Goal: Transaction & Acquisition: Book appointment/travel/reservation

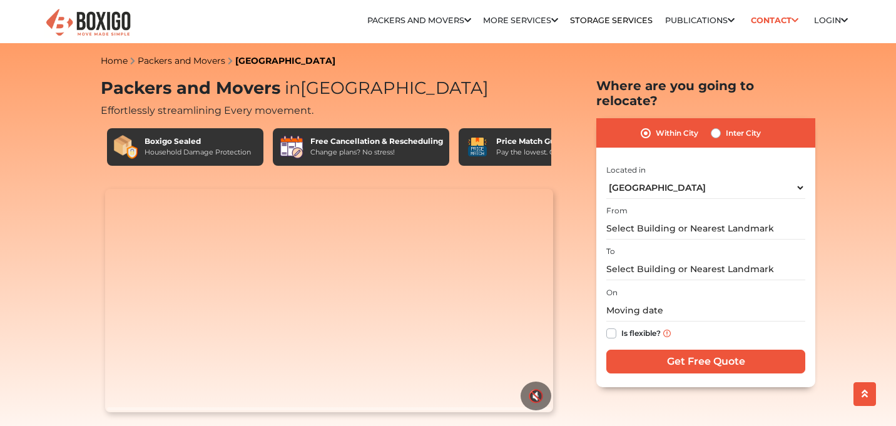
select select "[GEOGRAPHIC_DATA]"
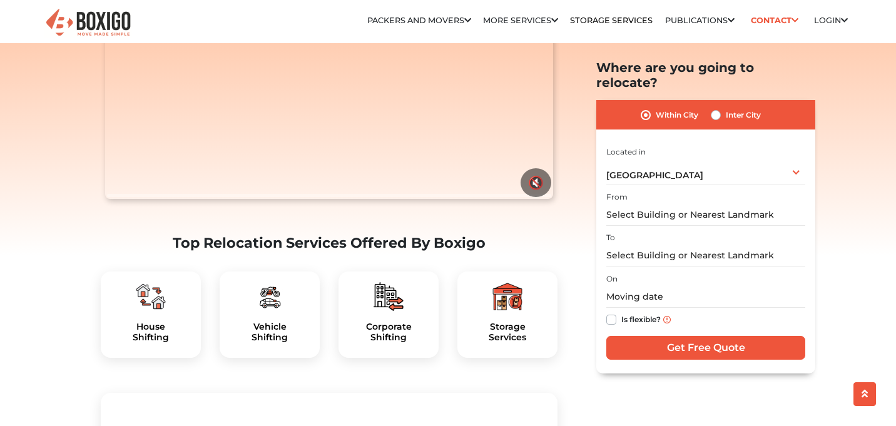
scroll to position [234, 0]
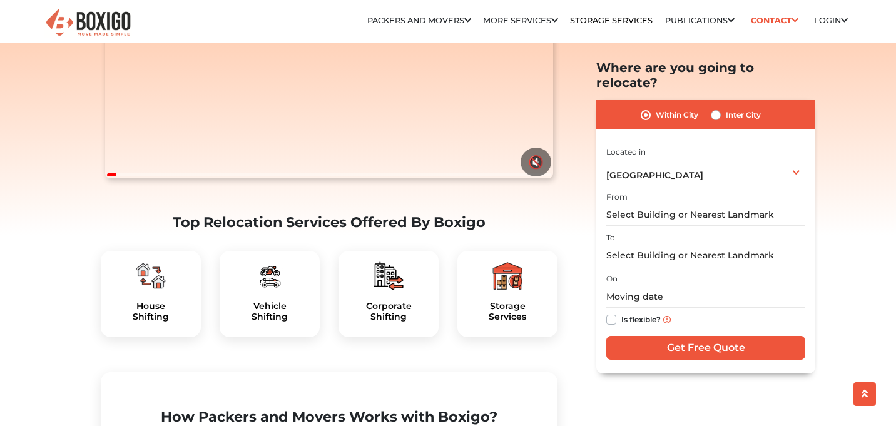
click at [275, 325] on div "Vehicle Shifting" at bounding box center [270, 294] width 100 height 86
click at [277, 322] on h5 "Vehicle Shifting" at bounding box center [270, 311] width 80 height 21
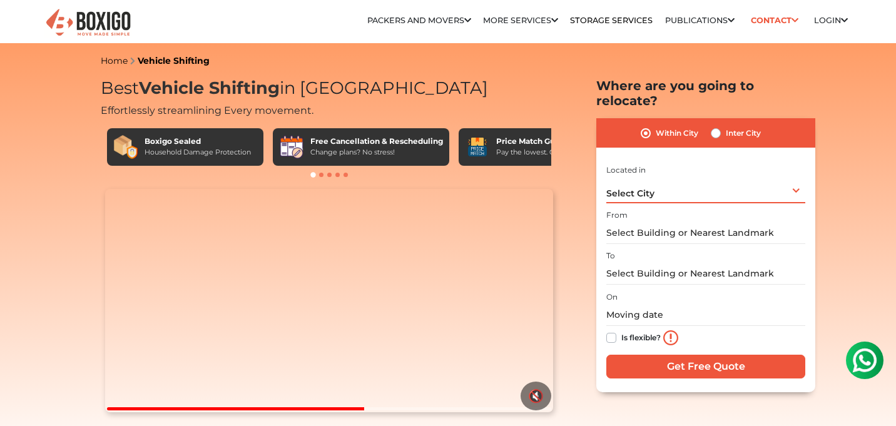
click at [798, 178] on div "Select City Select City Bangalore Bengaluru Bhopal Bhubaneswar Chennai Coimbato…" at bounding box center [706, 190] width 199 height 26
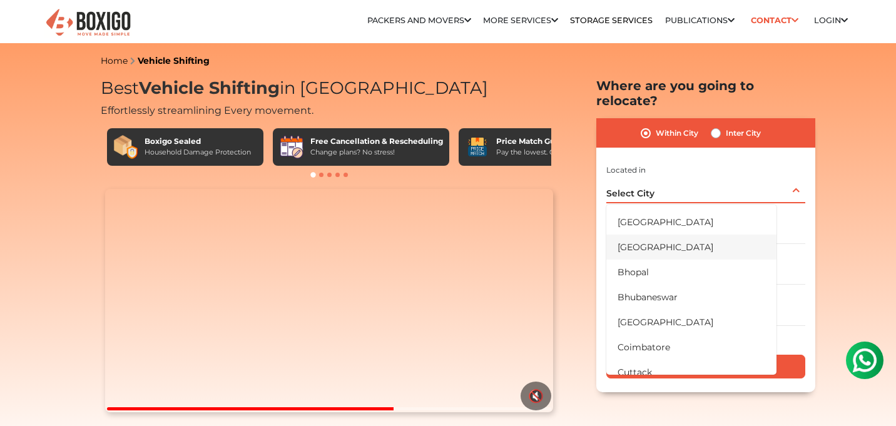
scroll to position [23, 0]
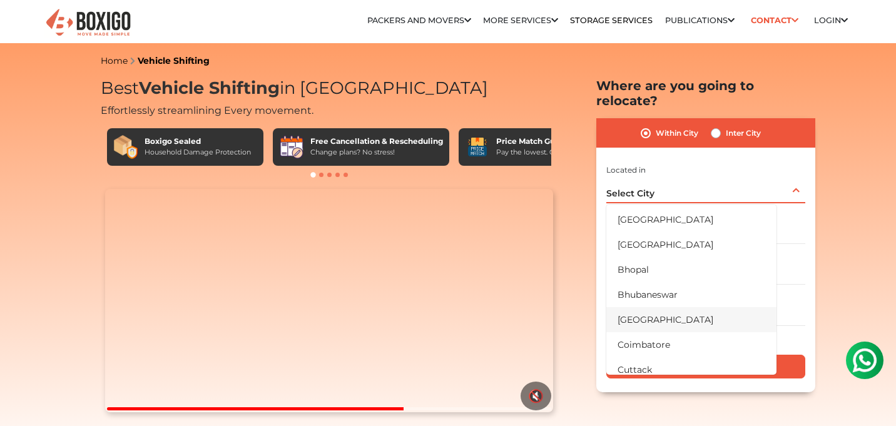
click at [644, 307] on li "[GEOGRAPHIC_DATA]" at bounding box center [692, 319] width 170 height 25
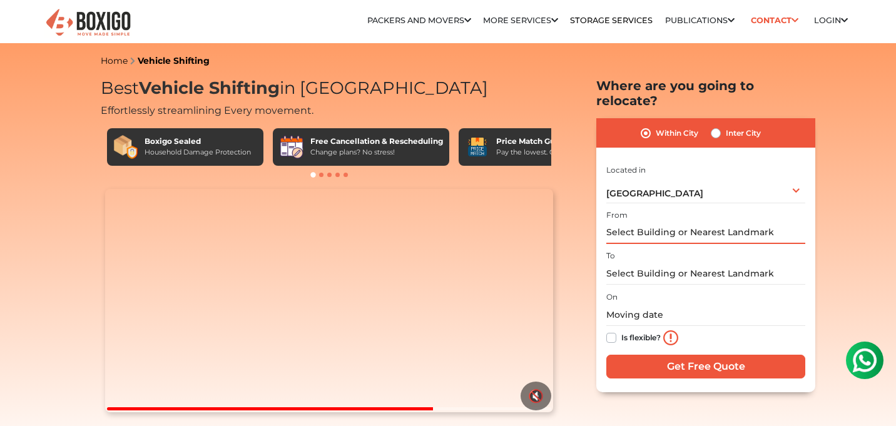
click at [743, 222] on input "text" at bounding box center [706, 233] width 199 height 22
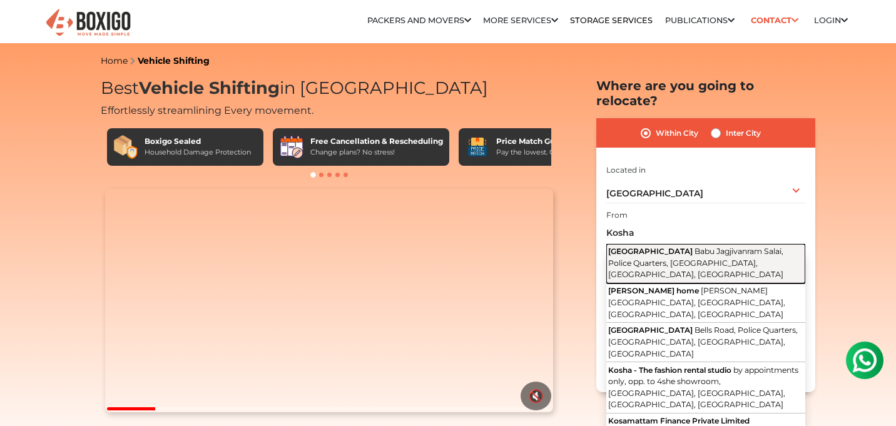
click at [744, 247] on span "Babu Jagjivanram Salai, Police Quarters, Triplicane, Chennai, Tamil Nadu" at bounding box center [695, 263] width 175 height 33
type input "Kosha Hospital, Babu Jagjivanram Salai, Police Quarters, Triplicane, Chennai, T…"
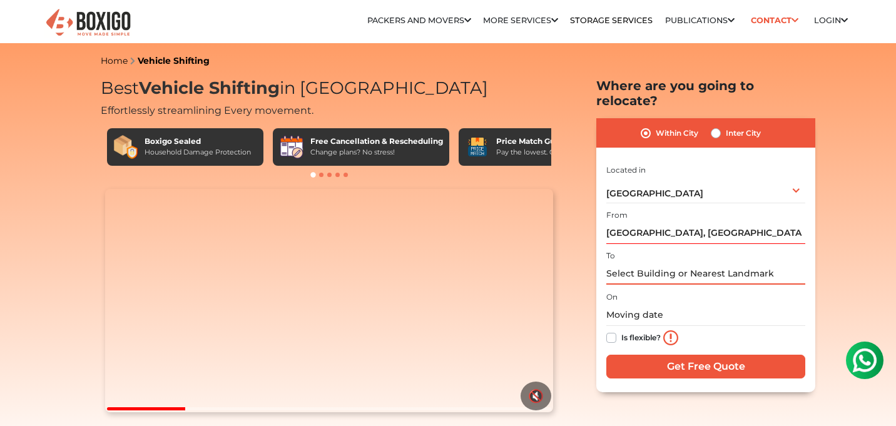
click at [638, 263] on input "text" at bounding box center [706, 274] width 199 height 22
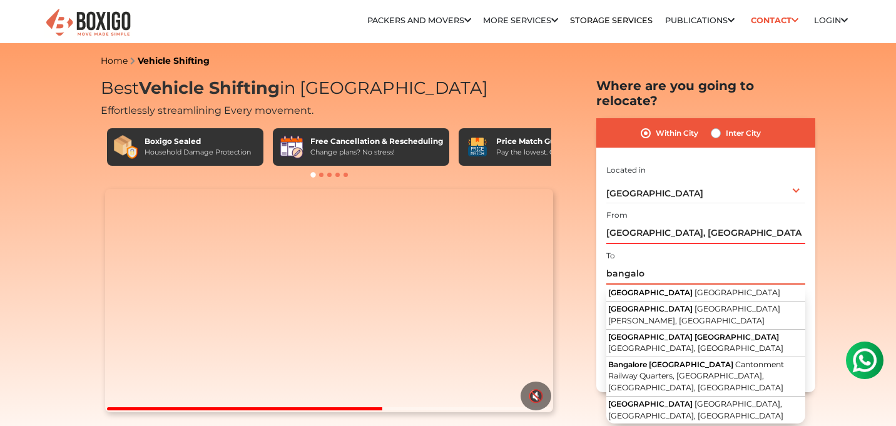
click at [649, 263] on input "bangalo" at bounding box center [706, 274] width 199 height 22
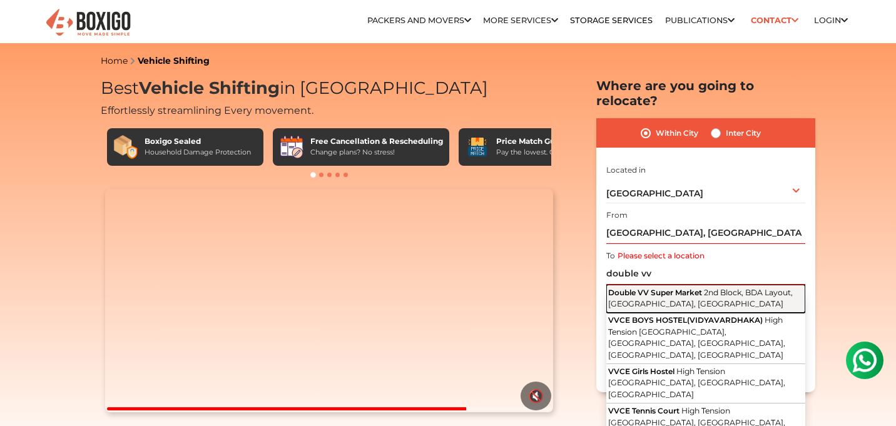
click at [668, 289] on span "2nd Block, BDA Layout, Bengaluru, Karnataka" at bounding box center [700, 298] width 185 height 21
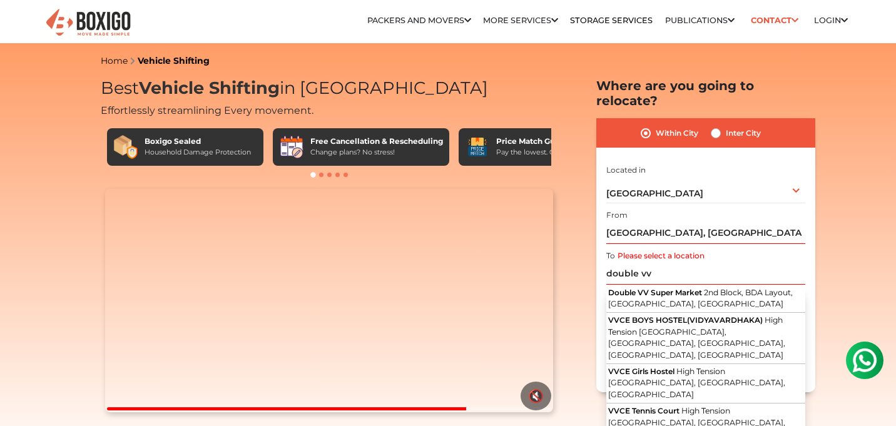
type input "Double VV Super Market, 2nd Block, BDA Layout, Bengaluru, Karnataka"
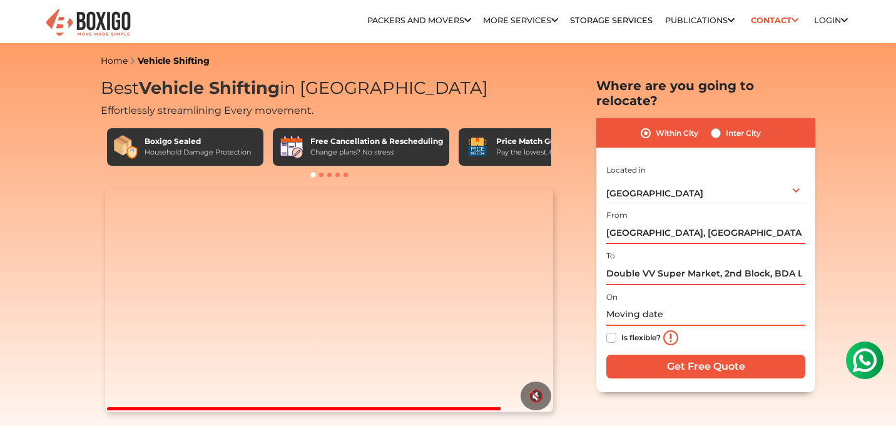
click at [642, 304] on input "text" at bounding box center [706, 315] width 199 height 22
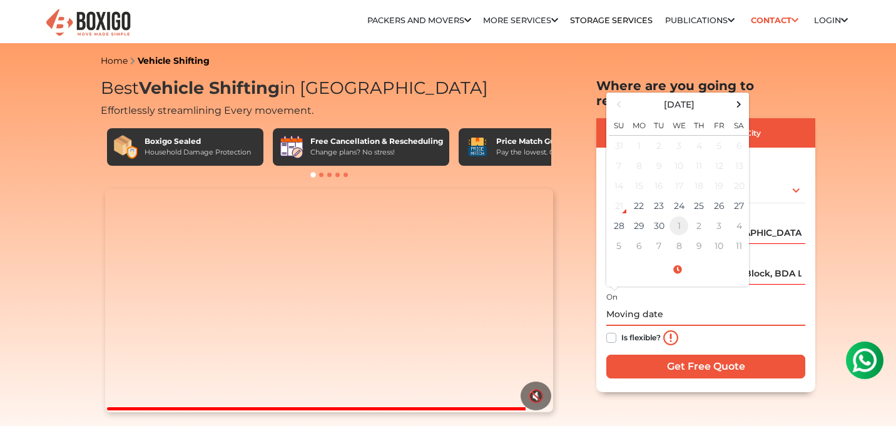
click at [675, 216] on td "1" at bounding box center [679, 226] width 20 height 20
type input "10/01/2025 12:00 AM"
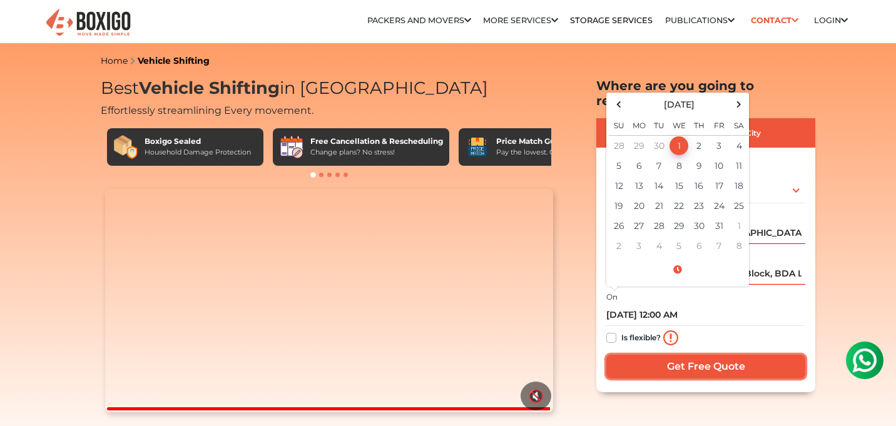
click at [698, 355] on input "Get Free Quote" at bounding box center [706, 367] width 199 height 24
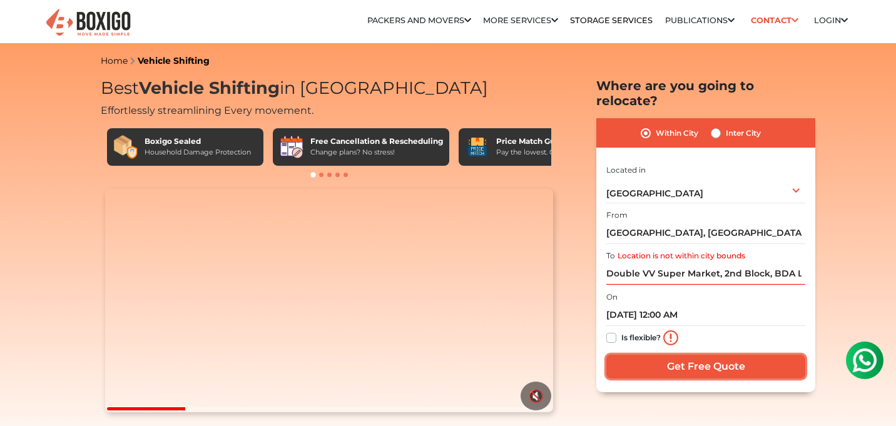
click at [699, 355] on input "Get Free Quote" at bounding box center [706, 367] width 199 height 24
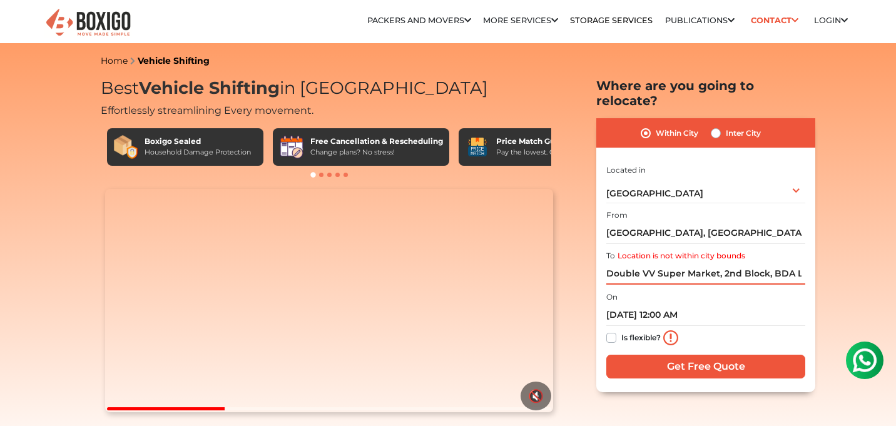
click at [700, 263] on input "Double VV Super Market, 2nd Block, BDA Layout, Bengaluru, Karnataka" at bounding box center [706, 274] width 199 height 22
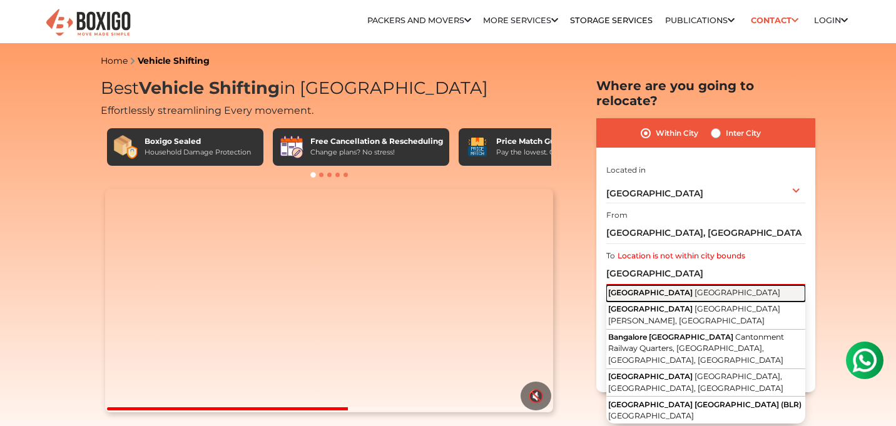
click at [695, 288] on span "Karnataka" at bounding box center [738, 292] width 86 height 9
type input "Bangalore, Karnataka"
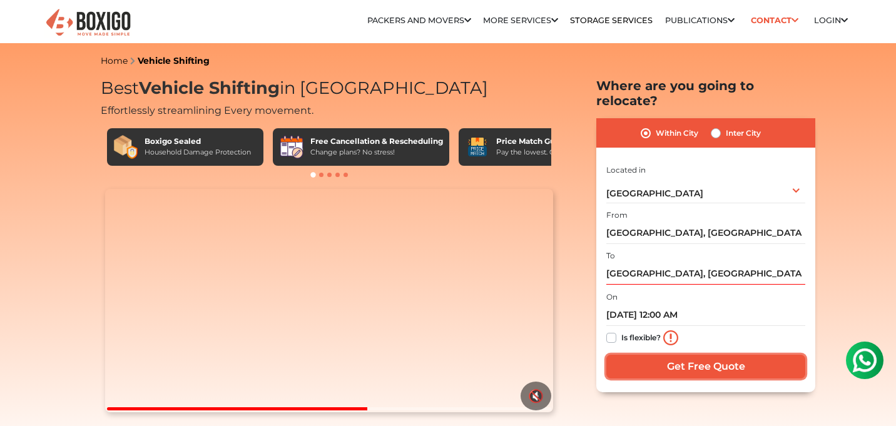
click at [696, 355] on input "Get Free Quote" at bounding box center [706, 367] width 199 height 24
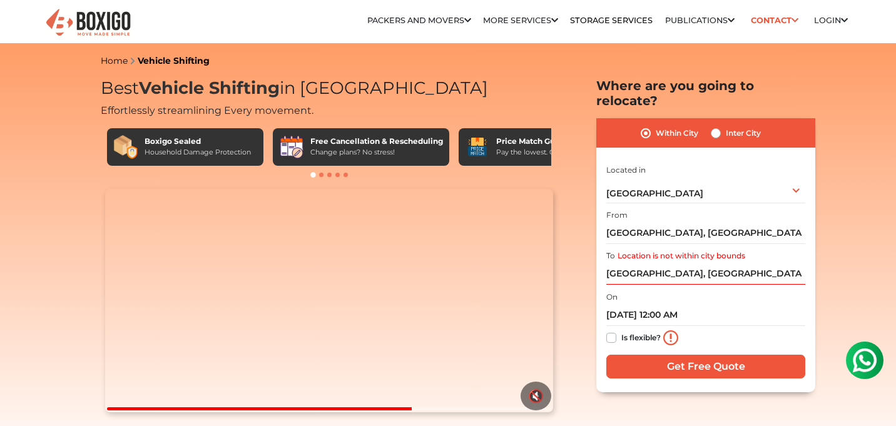
click at [726, 126] on label "Inter City" at bounding box center [743, 133] width 35 height 15
click at [717, 126] on input "Inter City" at bounding box center [716, 132] width 10 height 13
radio input "true"
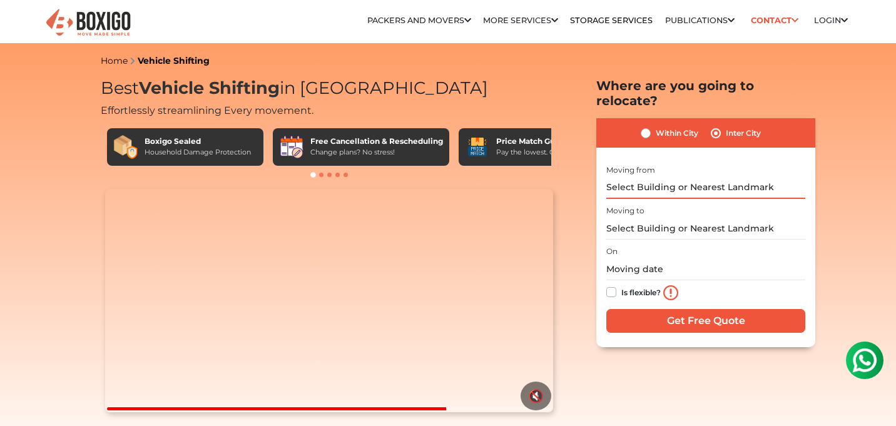
click at [644, 177] on input "text" at bounding box center [706, 188] width 199 height 22
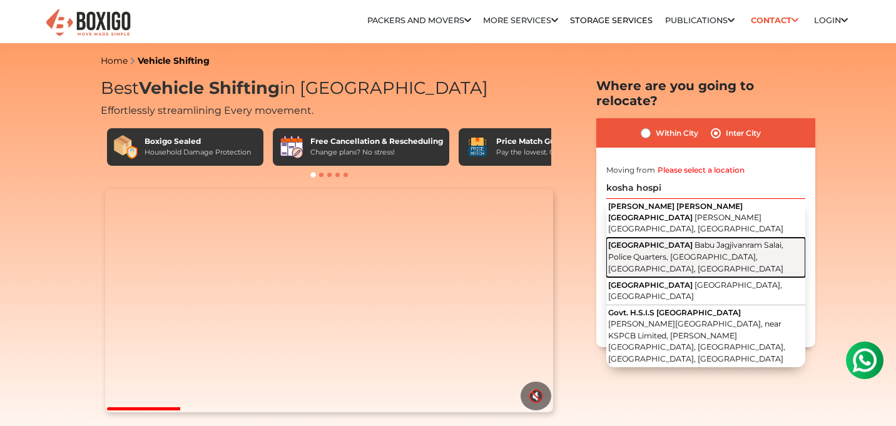
click at [642, 240] on span "Kosha Hospital" at bounding box center [650, 244] width 85 height 9
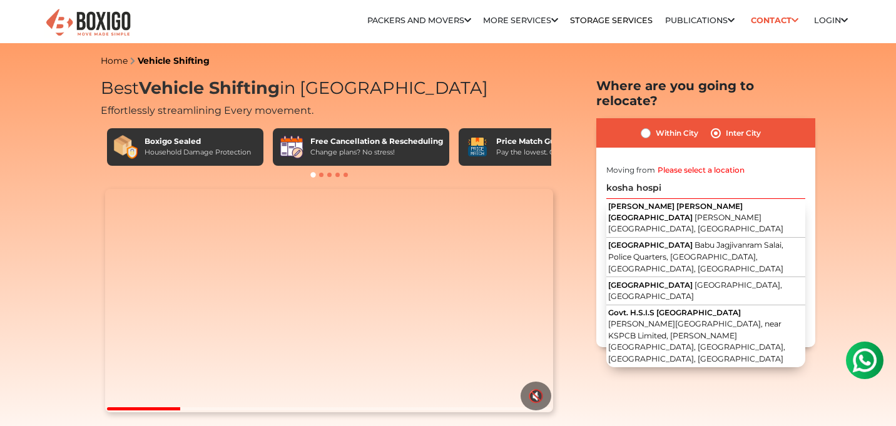
type input "Kosha Hospital, Babu Jagjivanram Salai, Police Quarters, Triplicane, Chennai, T…"
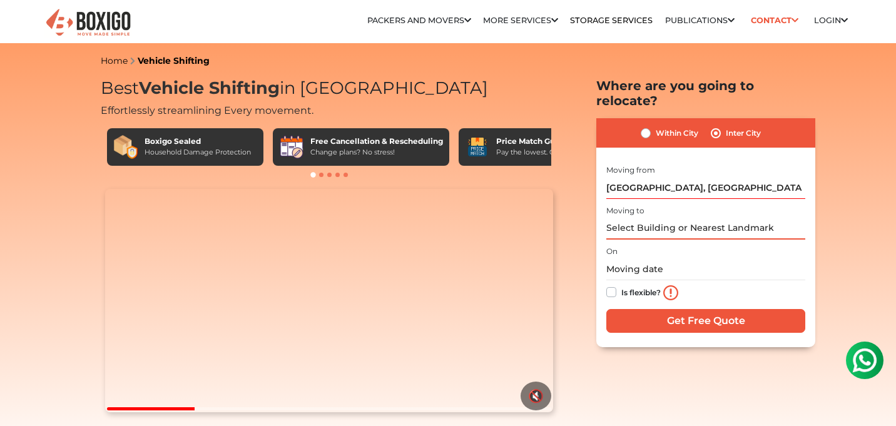
click at [660, 224] on input "text" at bounding box center [706, 229] width 199 height 22
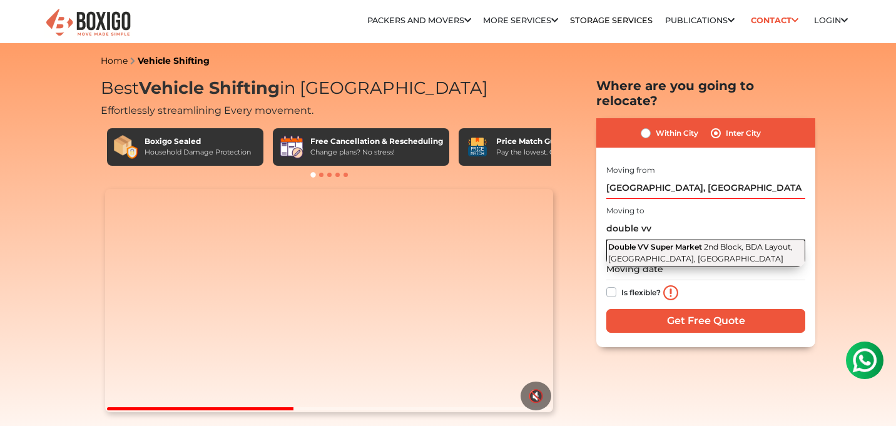
click at [671, 242] on span "2nd Block, BDA Layout, Bengaluru, Karnataka" at bounding box center [700, 252] width 185 height 21
type input "Double VV Super Market, 2nd Block, BDA Layout, Bengaluru, Karnataka"
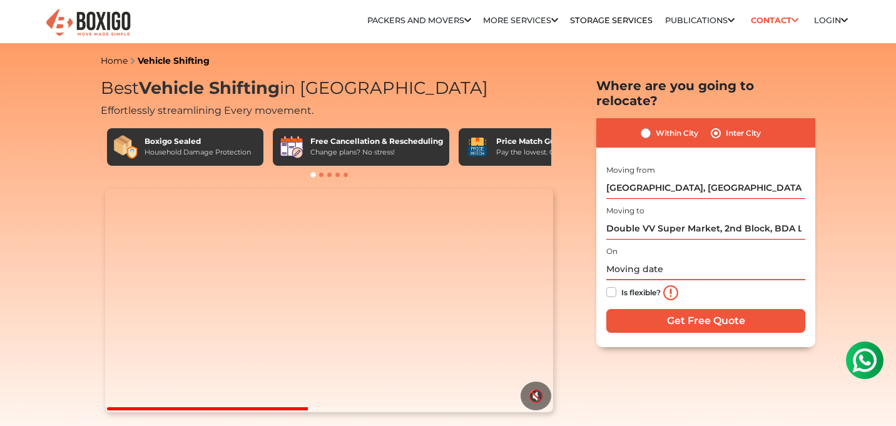
click at [667, 259] on input "text" at bounding box center [706, 270] width 199 height 22
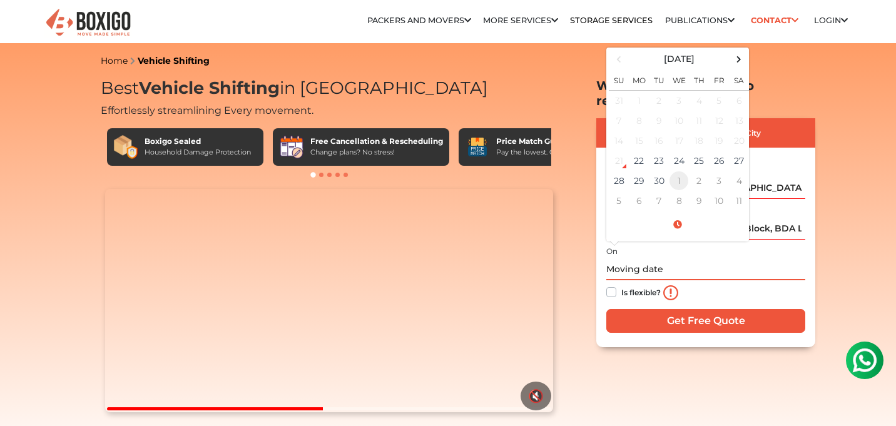
click at [684, 171] on td "1" at bounding box center [679, 181] width 20 height 20
type input "10/01/2025 12:00 AM"
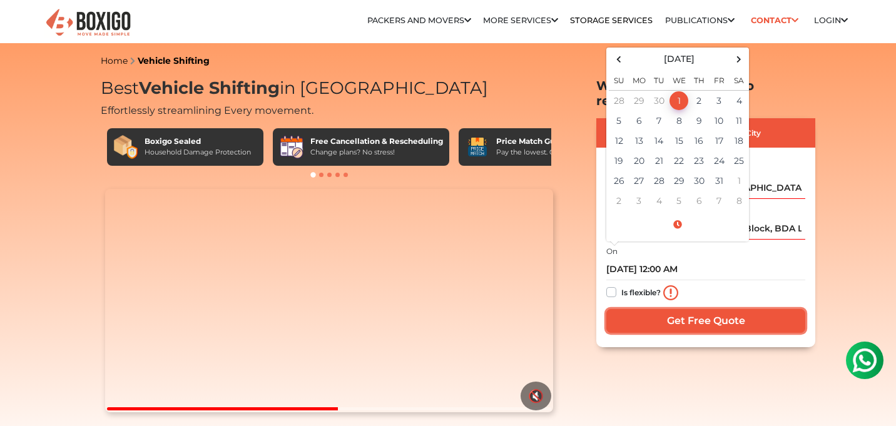
click at [704, 309] on input "Get Free Quote" at bounding box center [706, 321] width 199 height 24
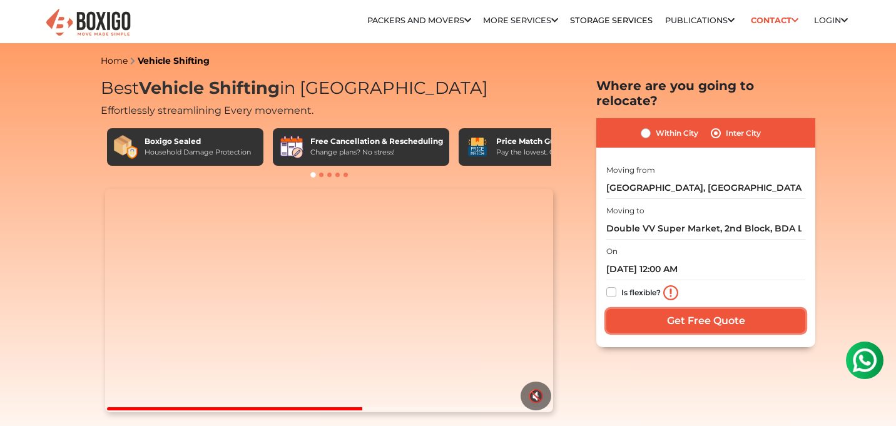
click at [691, 309] on input "Get Free Quote" at bounding box center [706, 321] width 199 height 24
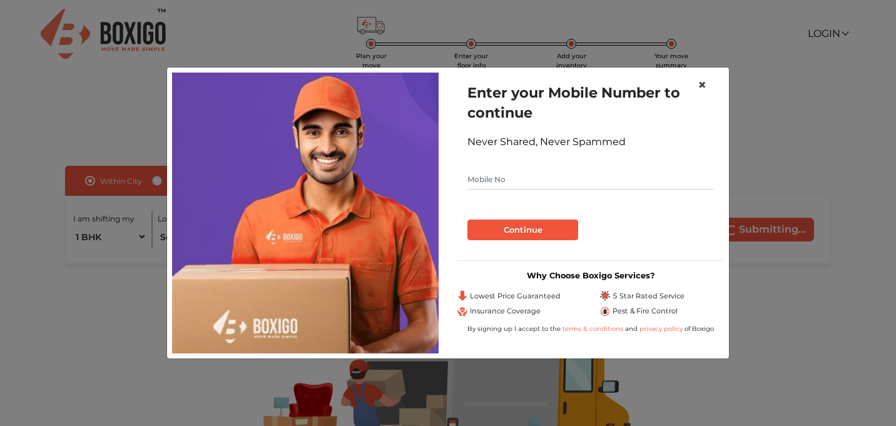
click at [700, 86] on span "×" at bounding box center [702, 85] width 9 height 18
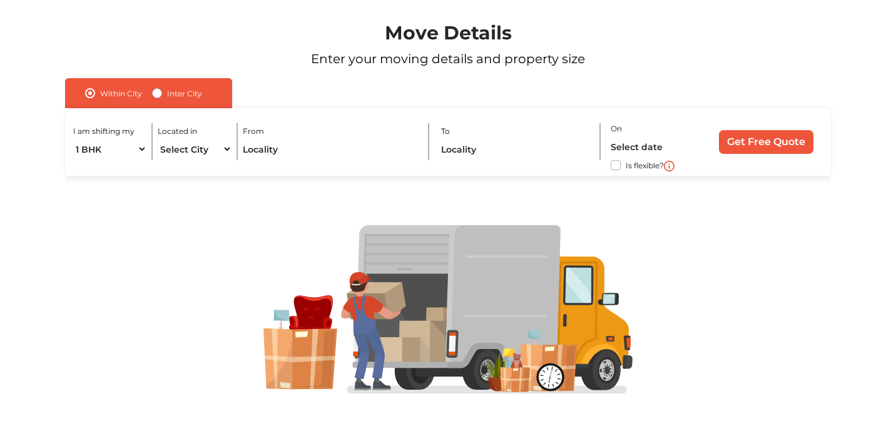
scroll to position [105, 0]
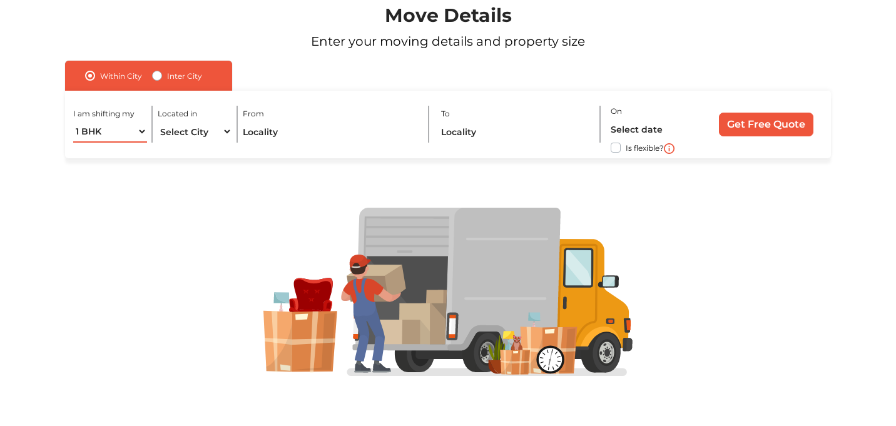
click at [143, 130] on select "1 BHK 2 BHK 3 BHK 3 + BHK FEW ITEMS" at bounding box center [110, 132] width 74 height 22
